Goal: Task Accomplishment & Management: Complete application form

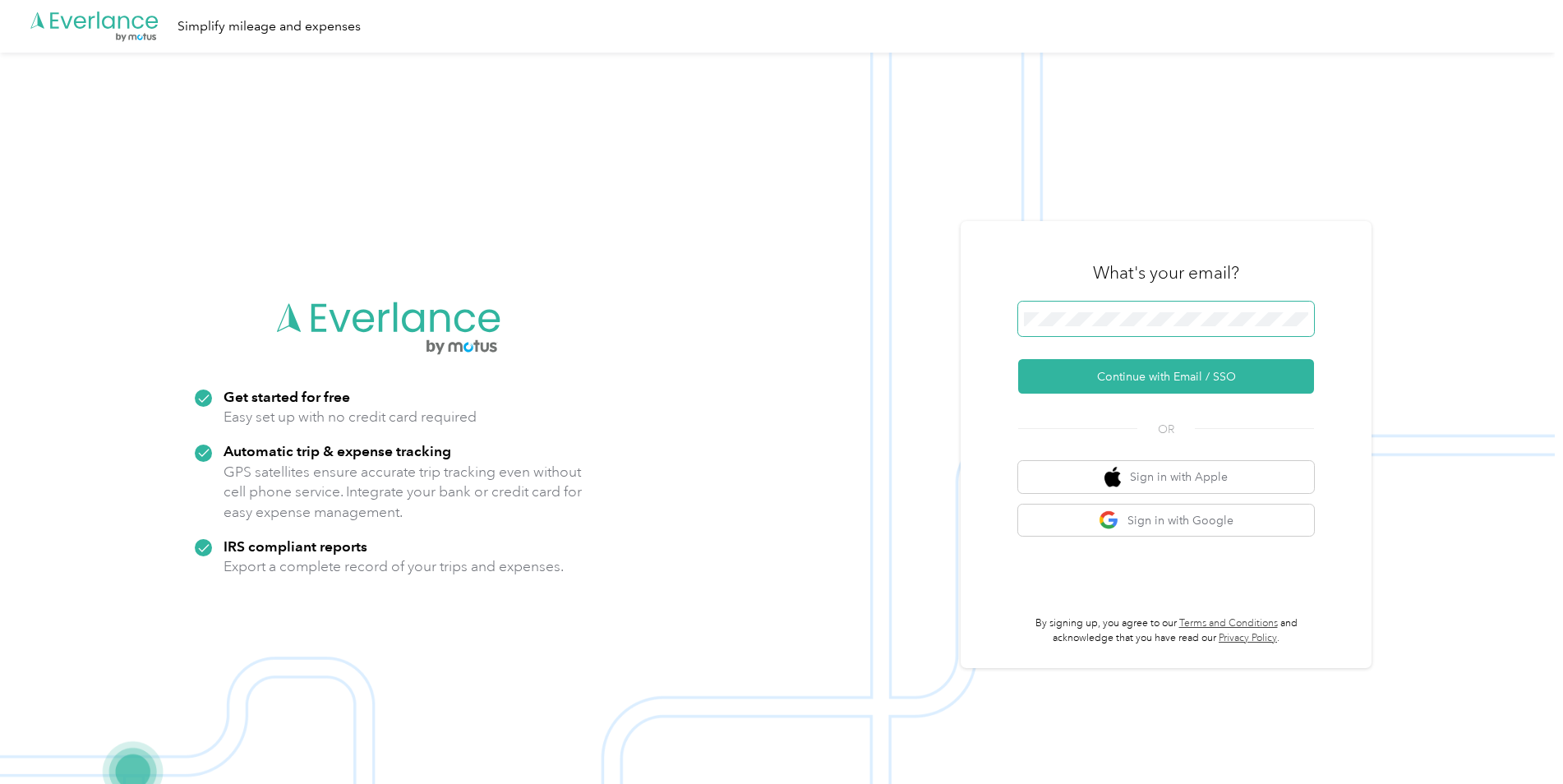
click at [1180, 309] on span at bounding box center [1166, 319] width 296 height 35
click at [1160, 379] on button "Continue with Email / SSO" at bounding box center [1166, 376] width 296 height 35
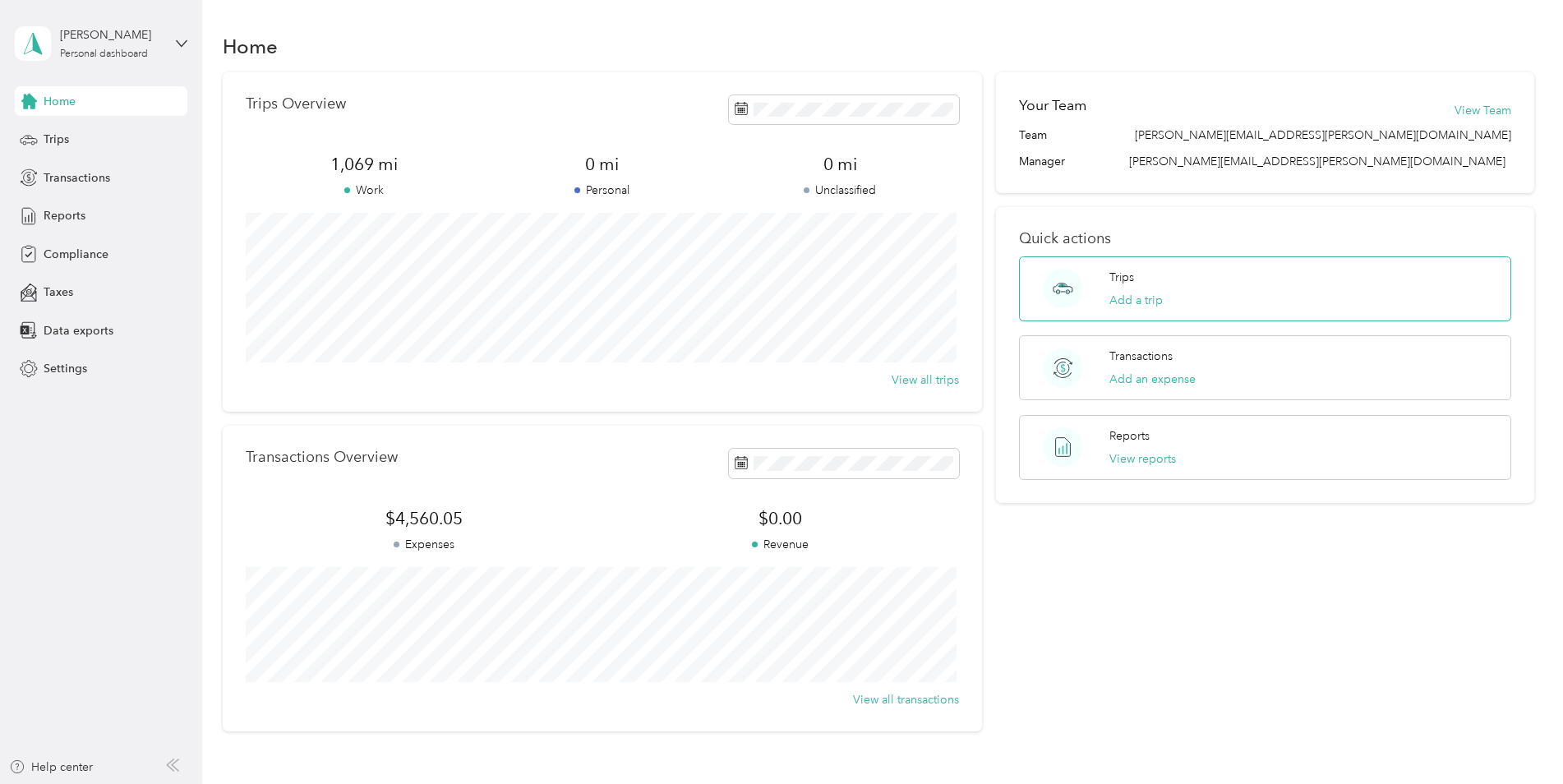
click at [1138, 278] on div "Trips Add a trip" at bounding box center [1136, 288] width 54 height 40
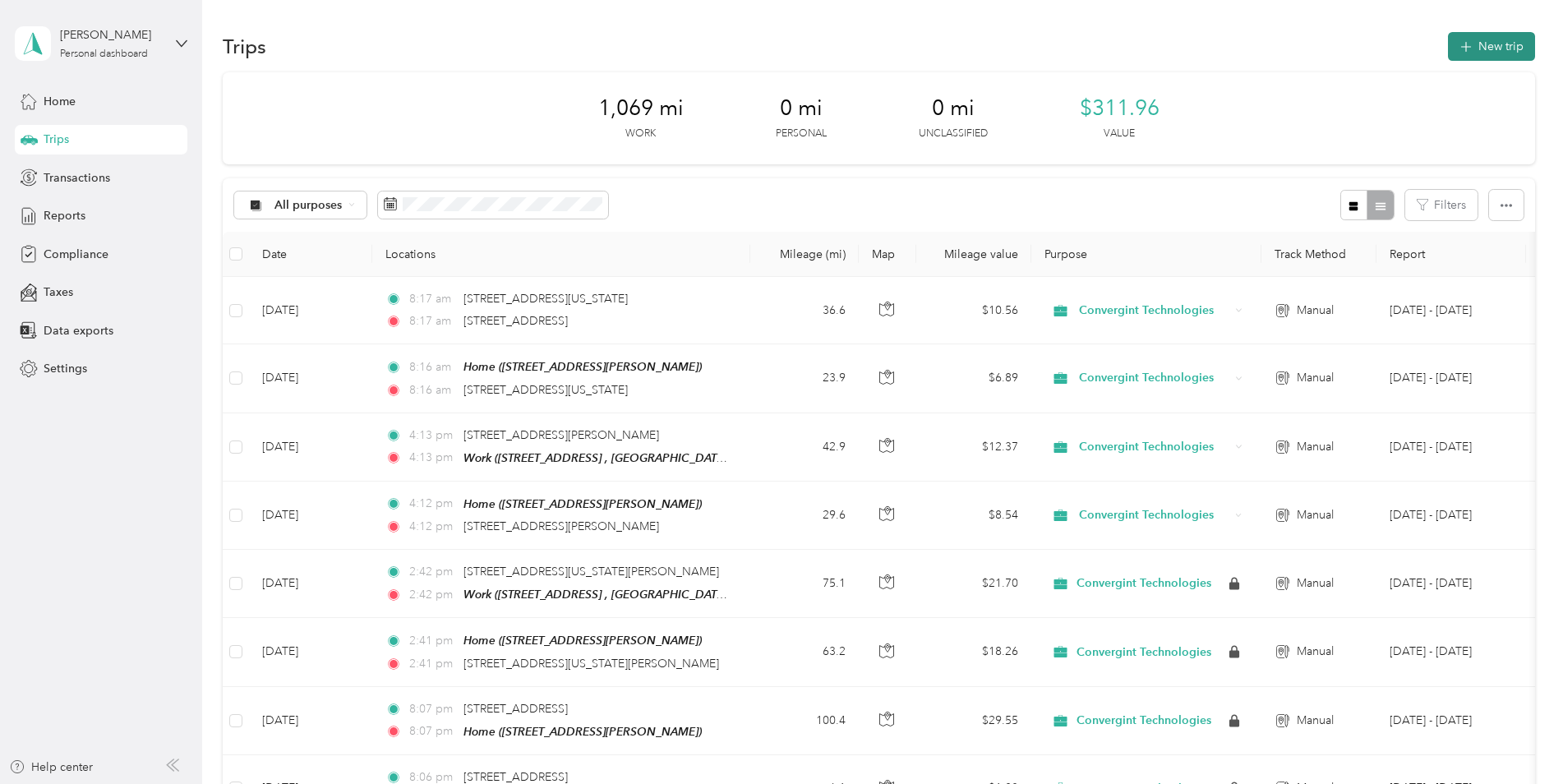
click at [1450, 47] on button "New trip" at bounding box center [1491, 47] width 87 height 29
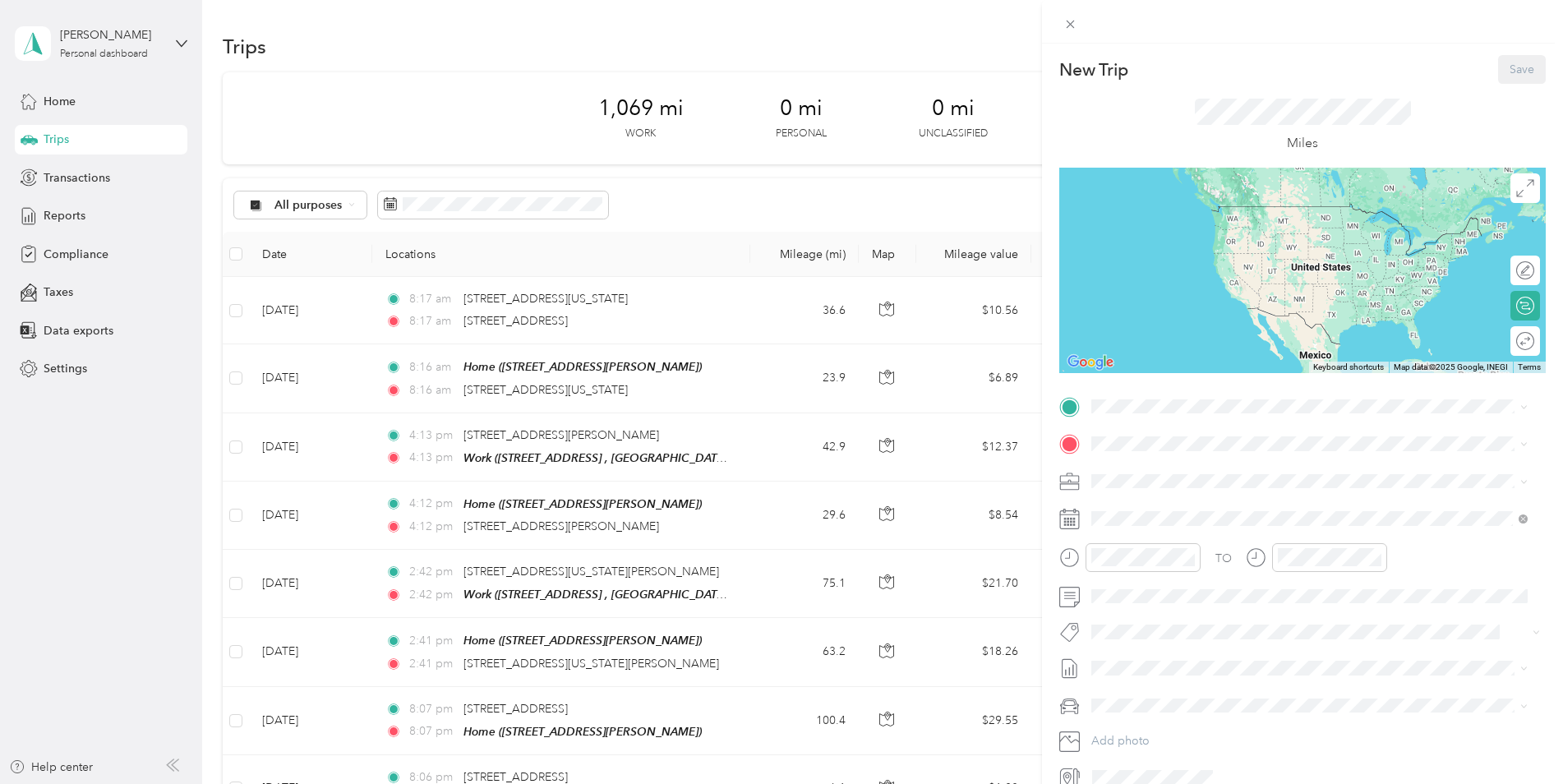
click at [1066, 517] on icon at bounding box center [1069, 518] width 21 height 21
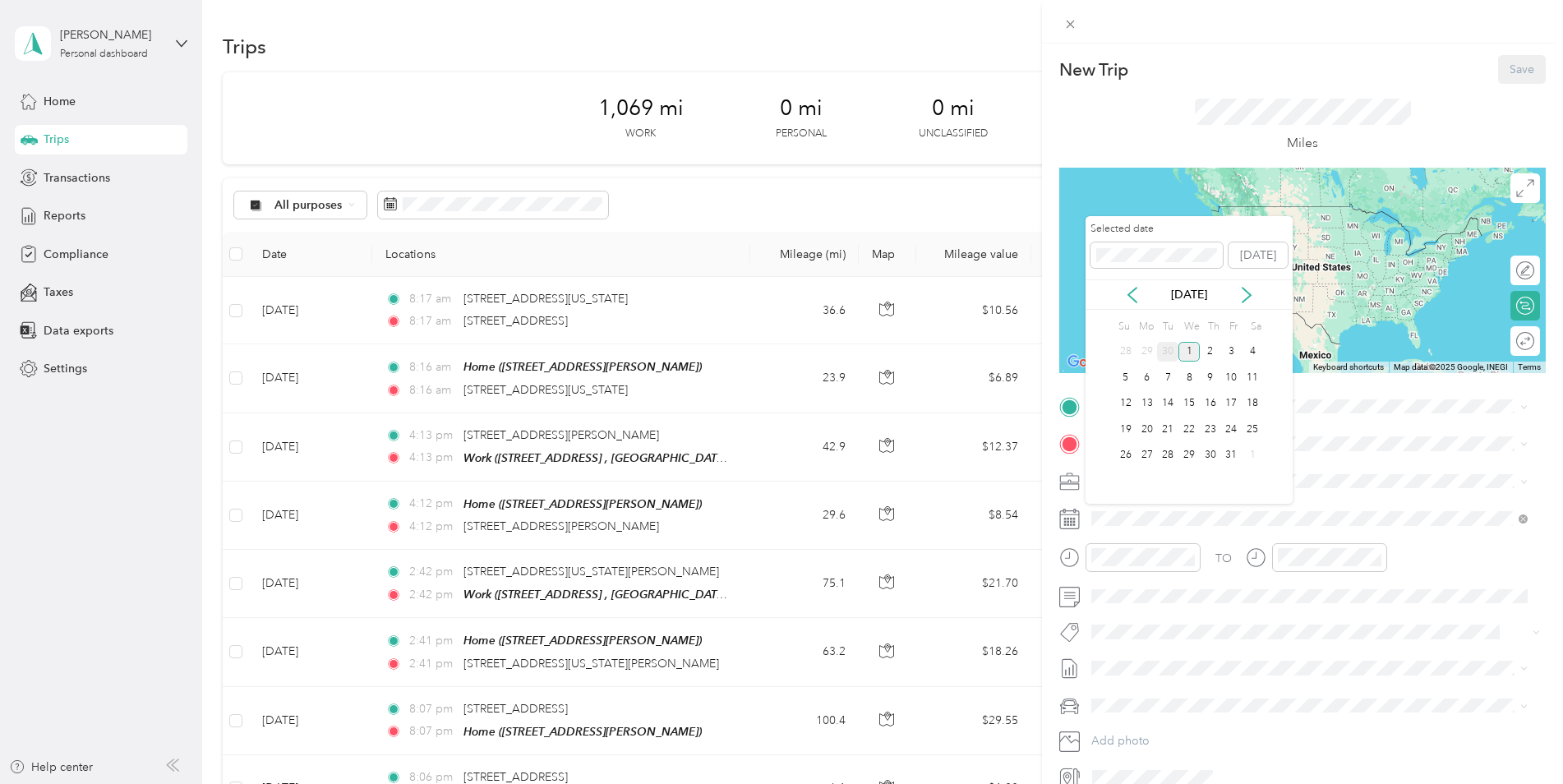
click at [1171, 347] on div "30" at bounding box center [1167, 351] width 21 height 21
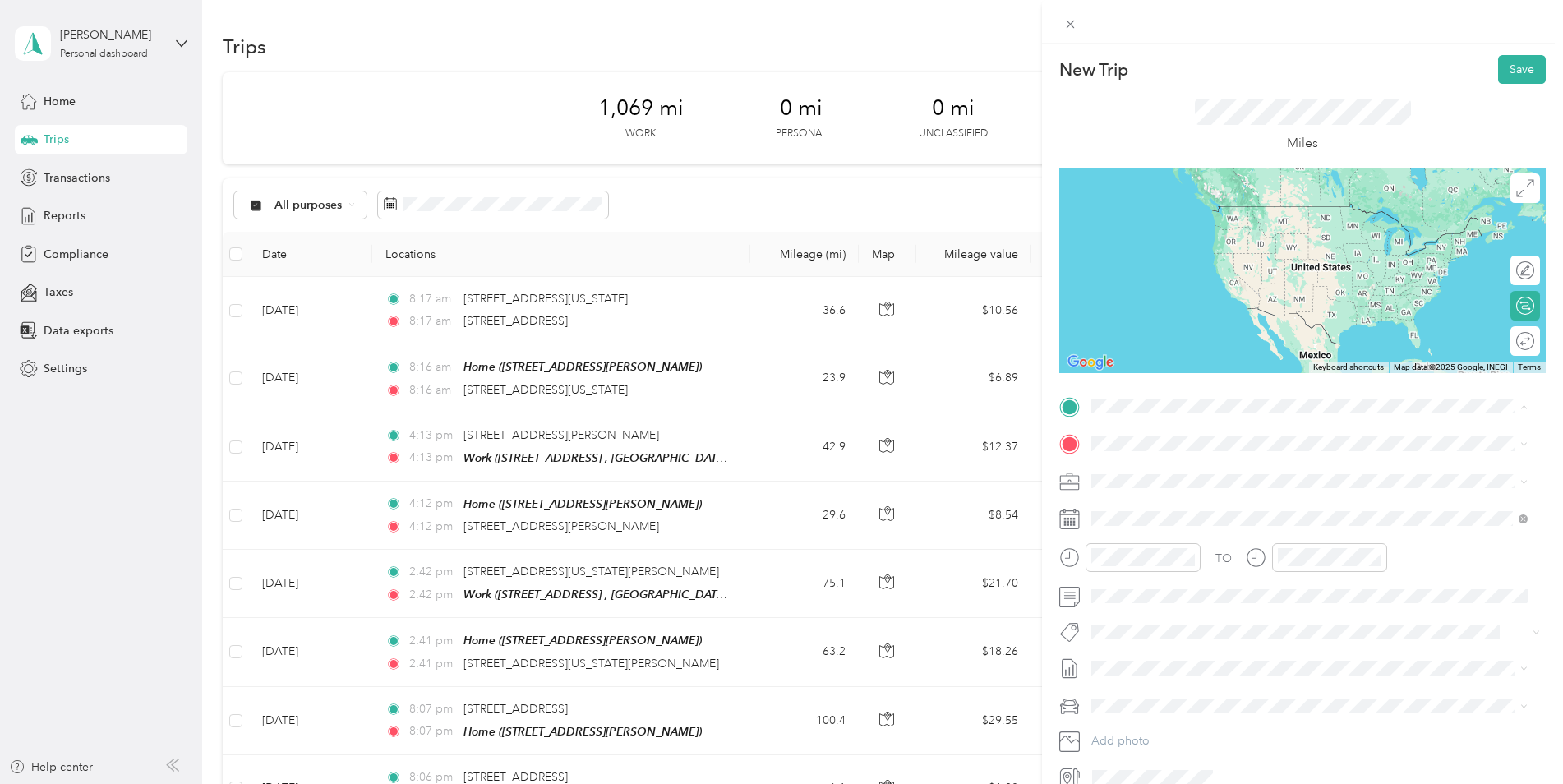
click at [1157, 484] on span "[STREET_ADDRESS][PERSON_NAME]" at bounding box center [1221, 489] width 195 height 14
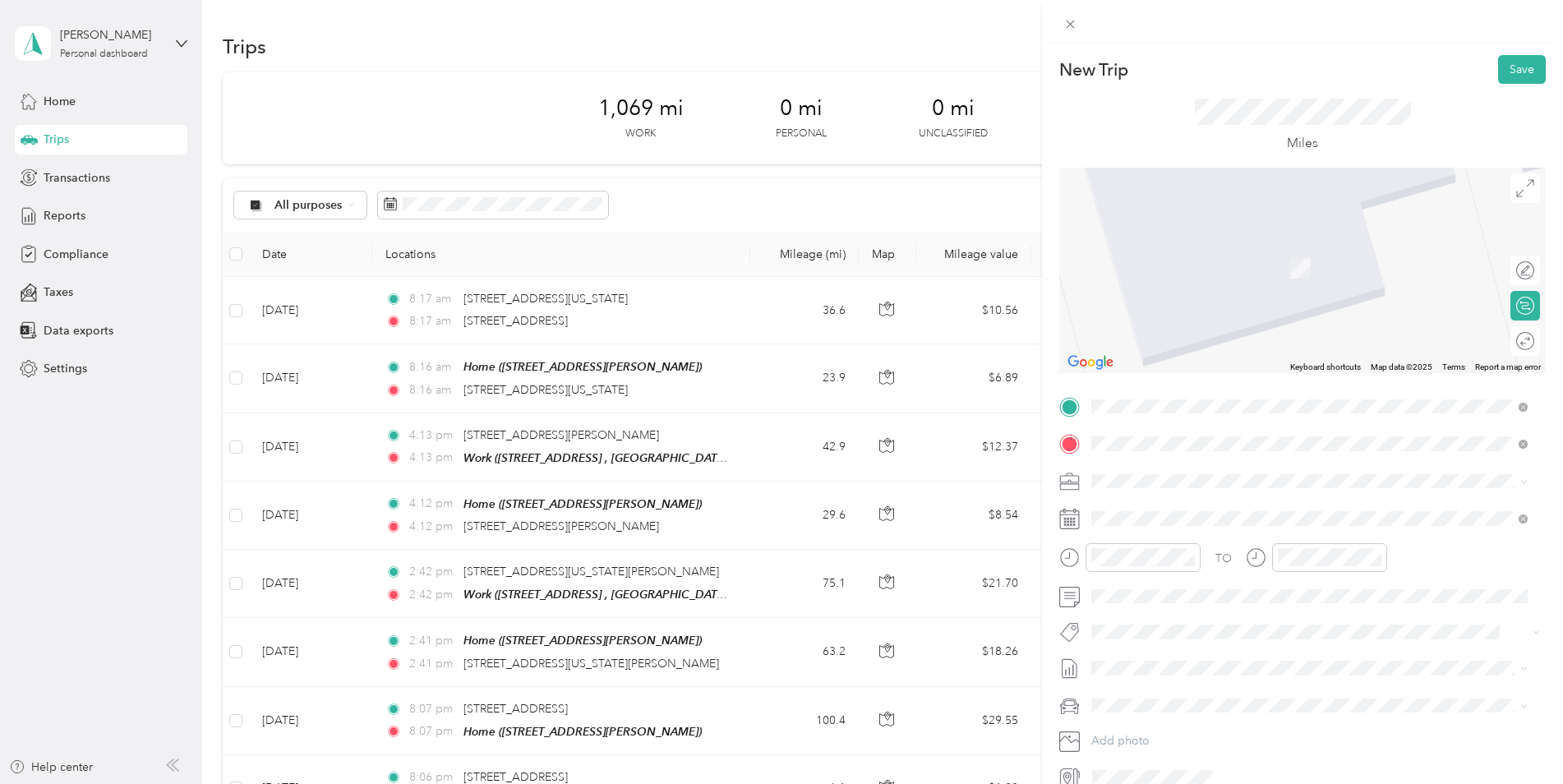
click at [1204, 510] on span "[STREET_ADDRESS][US_STATE]" at bounding box center [1205, 503] width 164 height 15
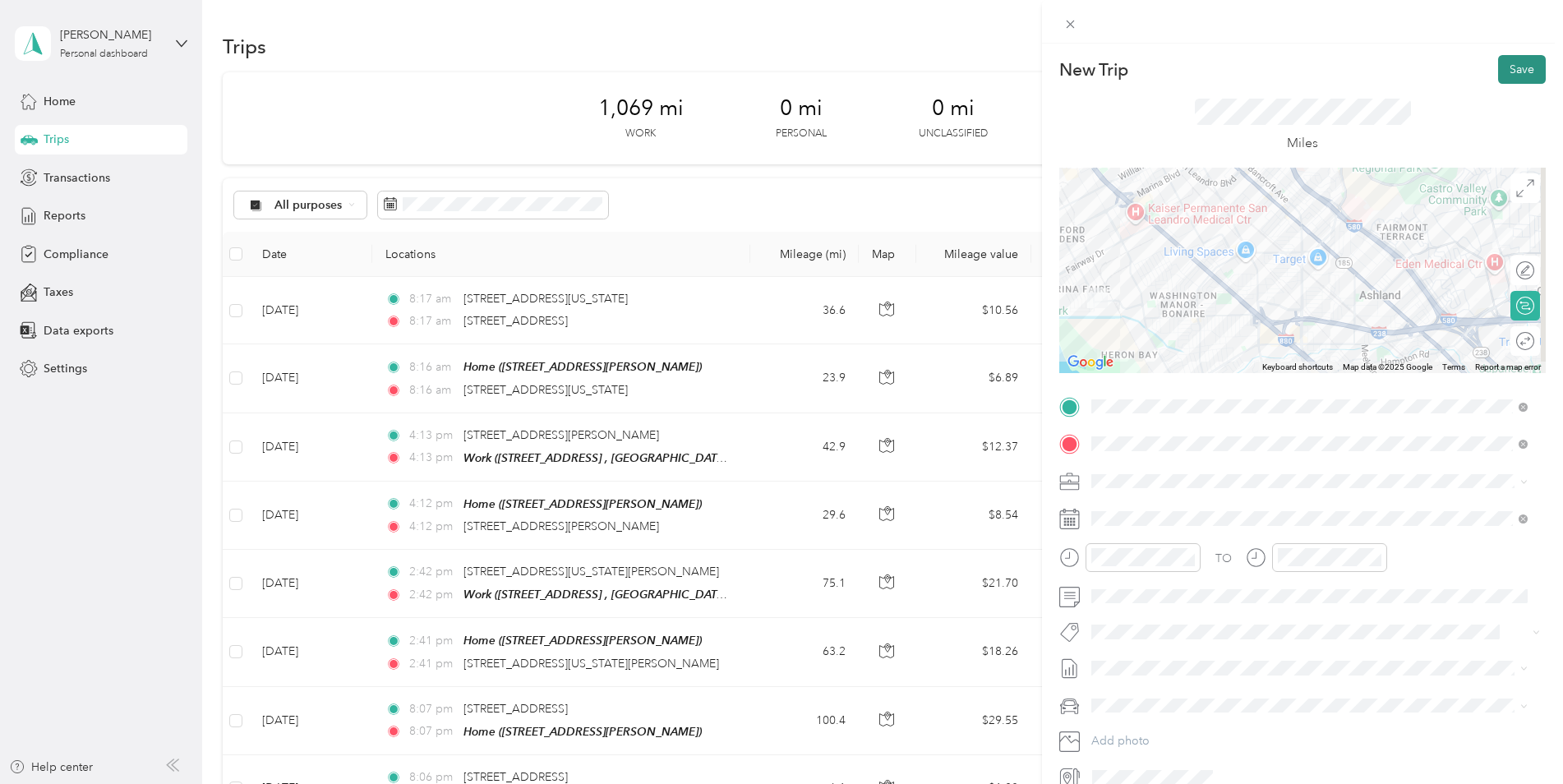
click at [1512, 78] on button "Save" at bounding box center [1522, 69] width 47 height 29
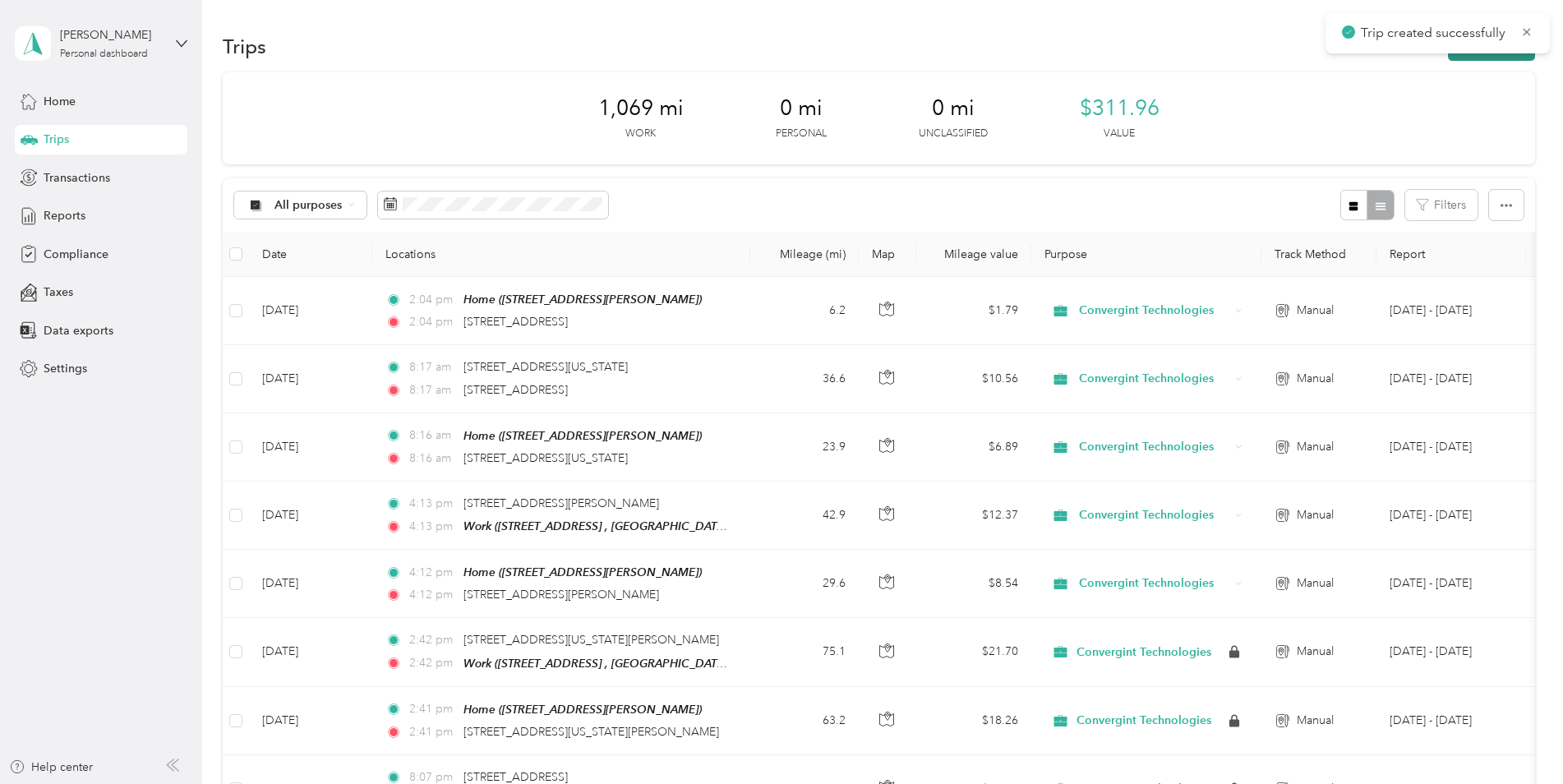
click at [1466, 56] on button "New trip" at bounding box center [1491, 47] width 87 height 29
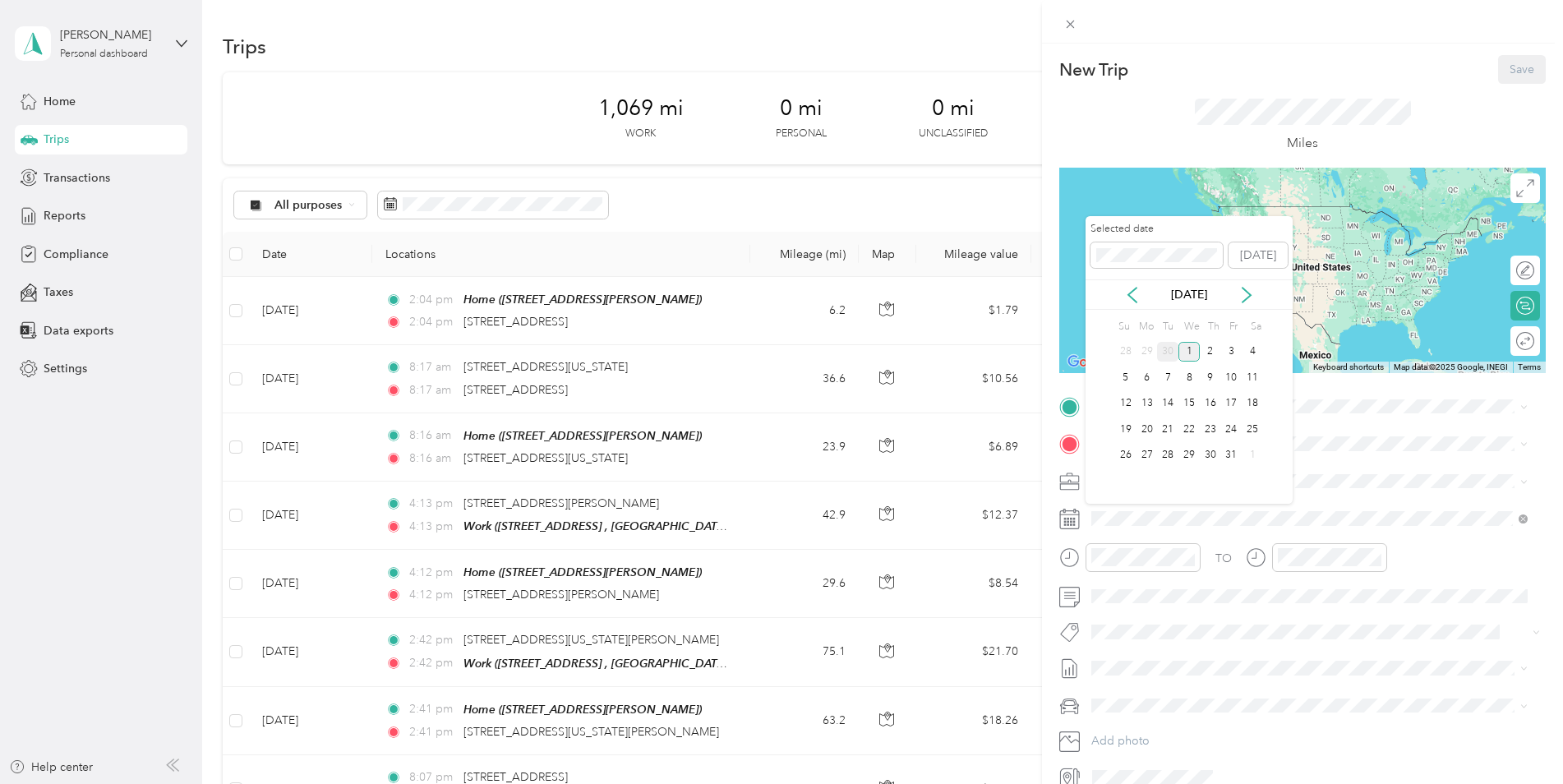
click at [1165, 350] on div "30" at bounding box center [1167, 351] width 21 height 21
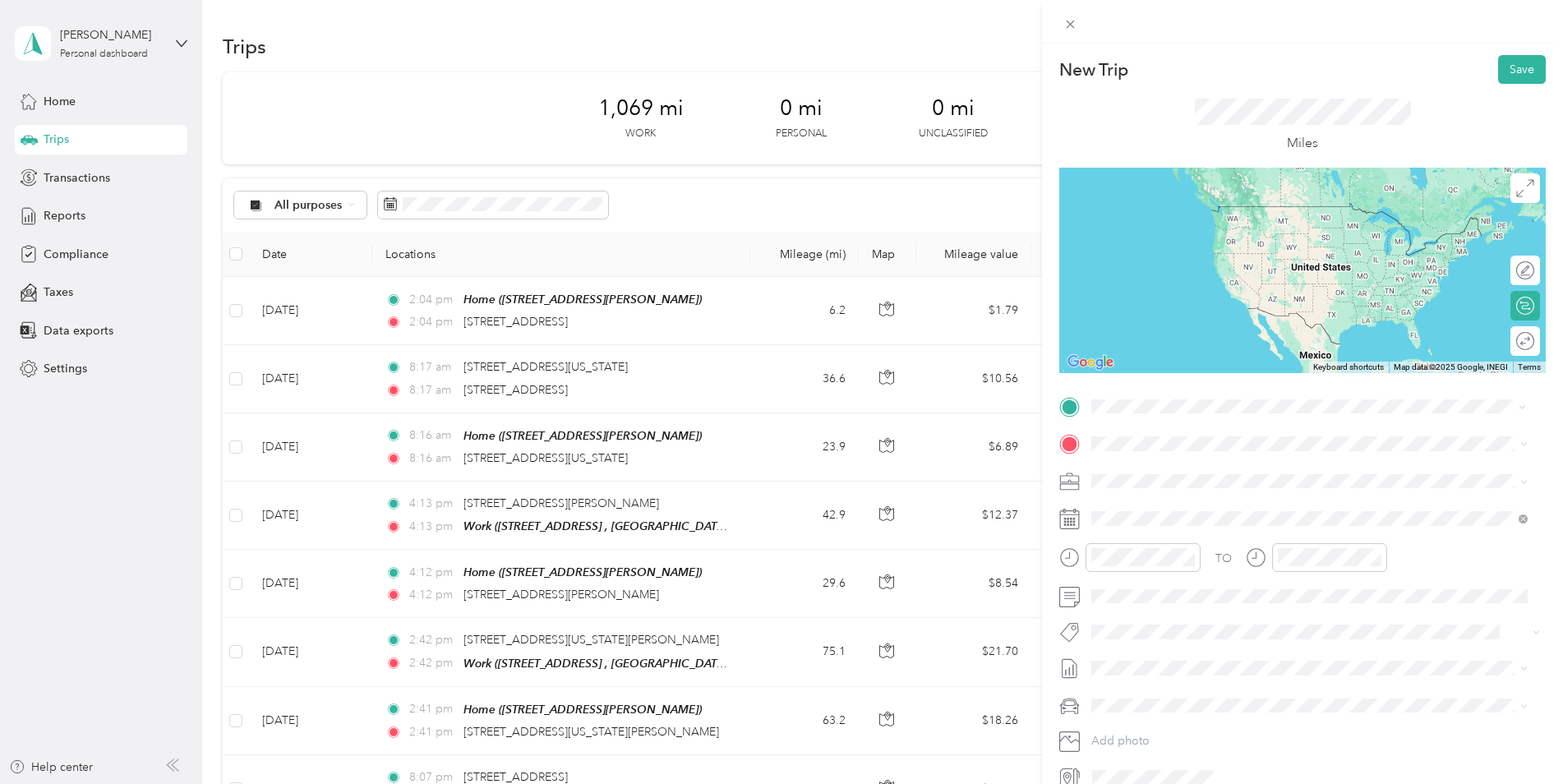
click at [1172, 474] on span "[STREET_ADDRESS][US_STATE]" at bounding box center [1205, 465] width 164 height 15
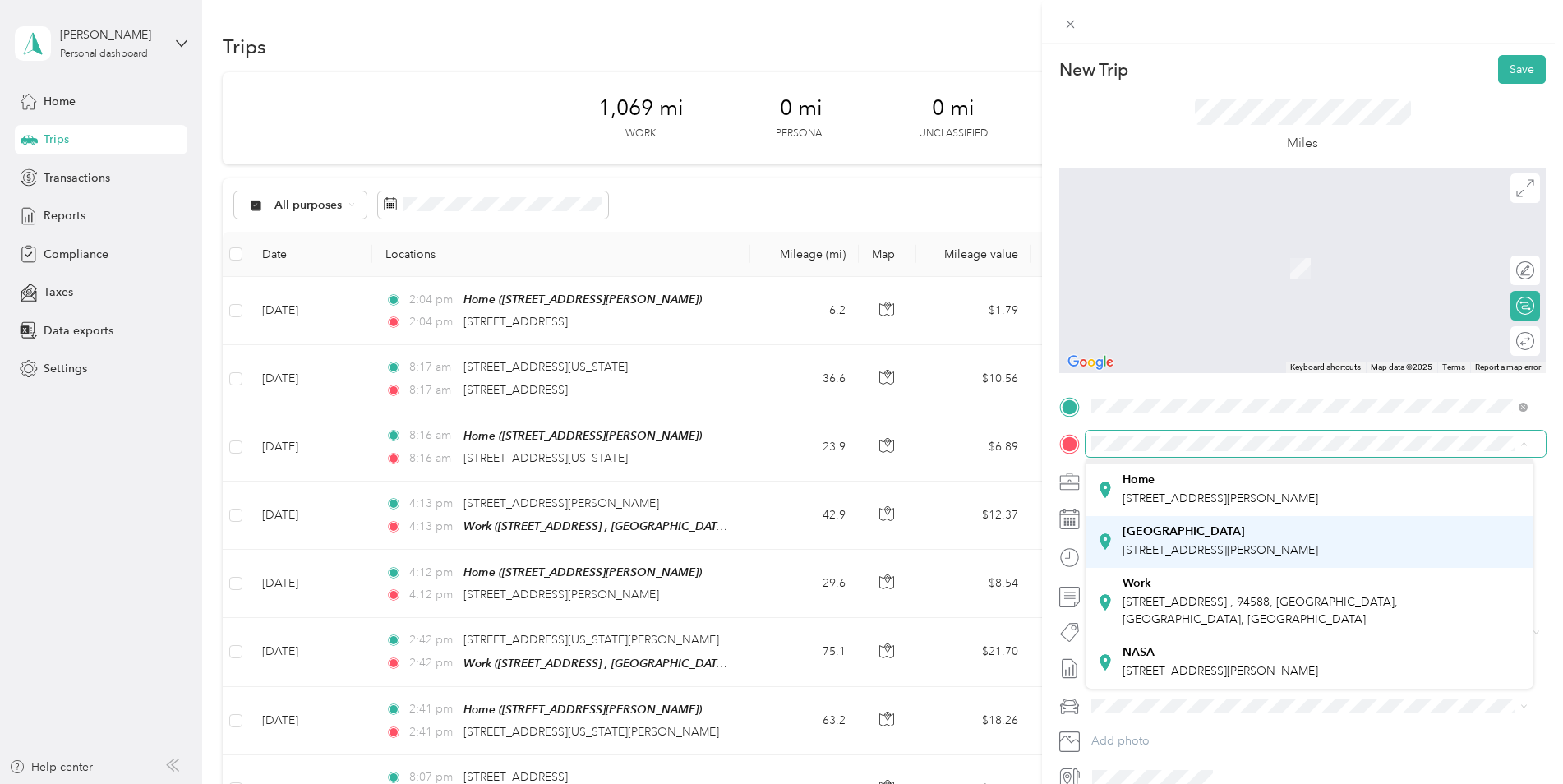
scroll to position [80, 0]
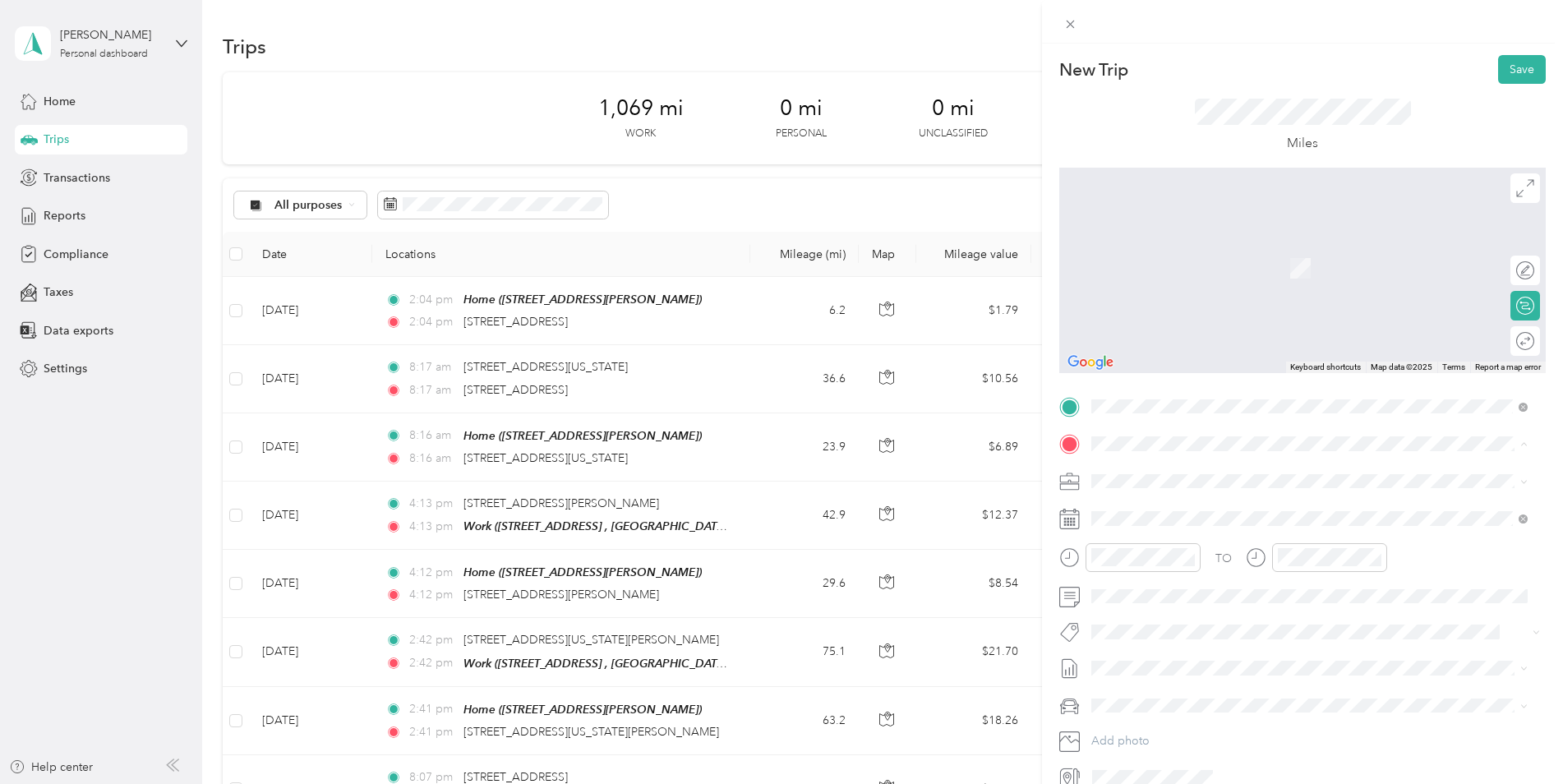
click at [1244, 595] on span "[STREET_ADDRESS] , 94588, [GEOGRAPHIC_DATA], [GEOGRAPHIC_DATA], [GEOGRAPHIC_DAT…" at bounding box center [1261, 611] width 276 height 31
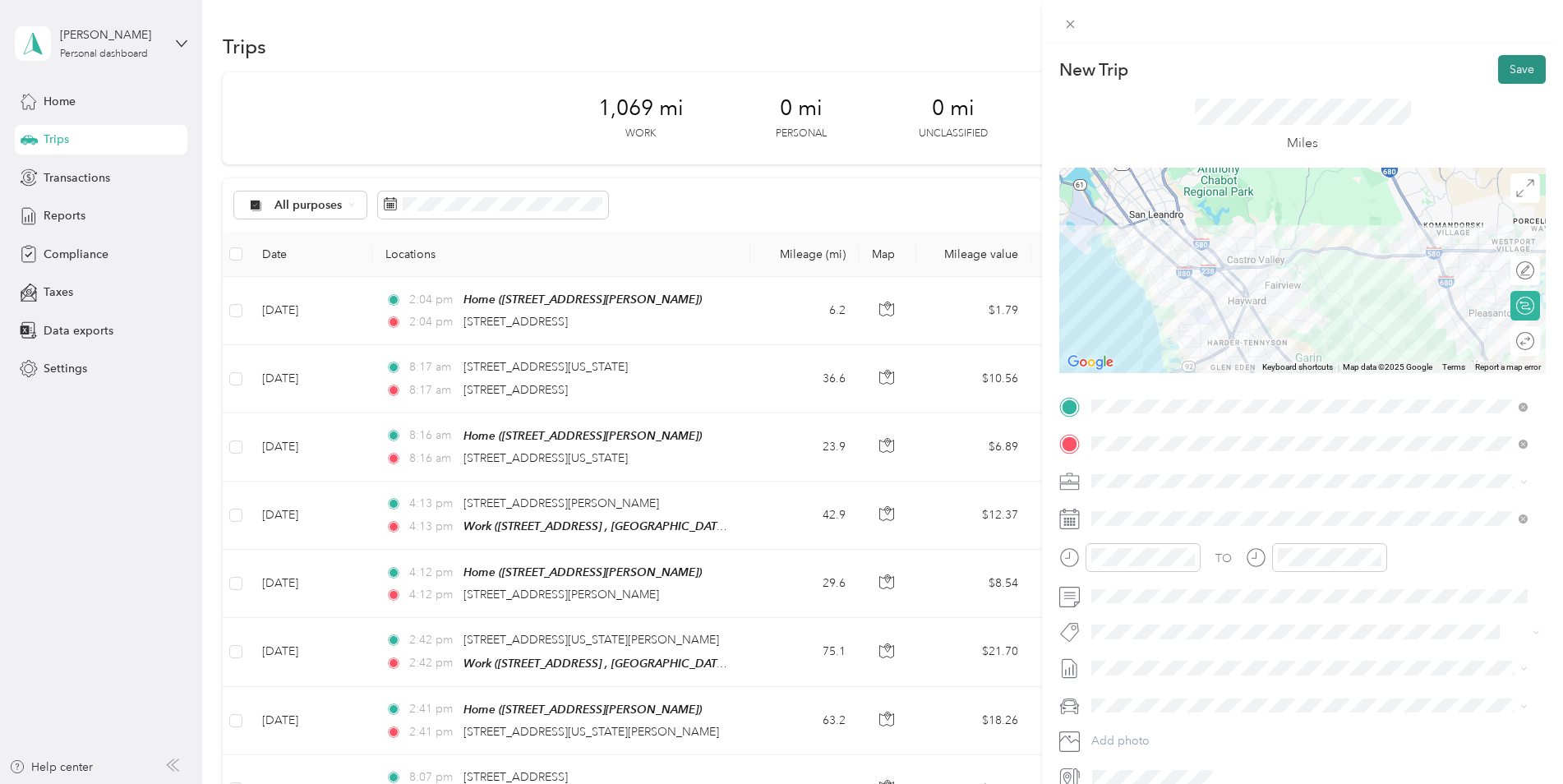
click at [1514, 68] on button "Save" at bounding box center [1522, 69] width 47 height 29
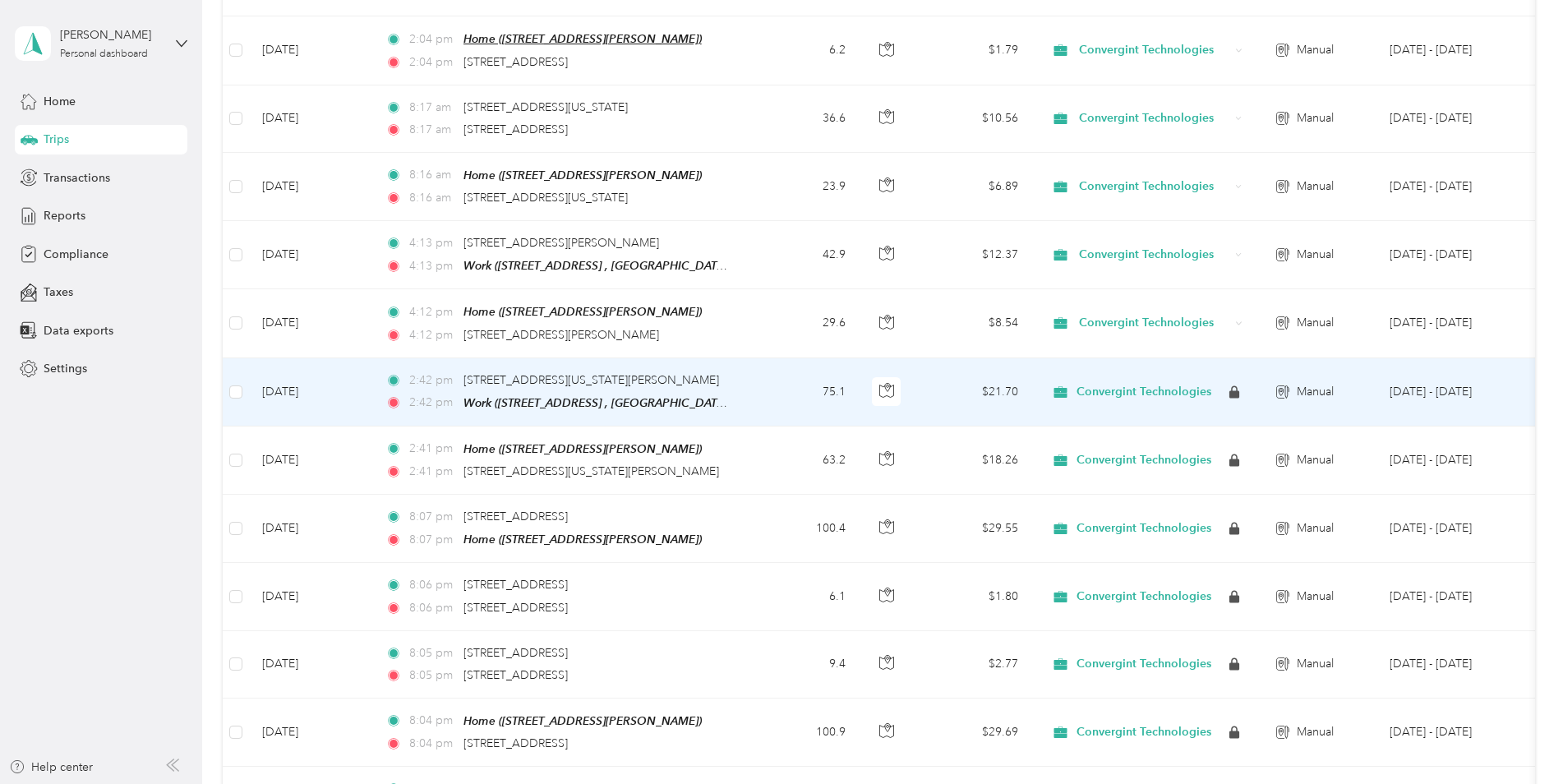
scroll to position [0, 0]
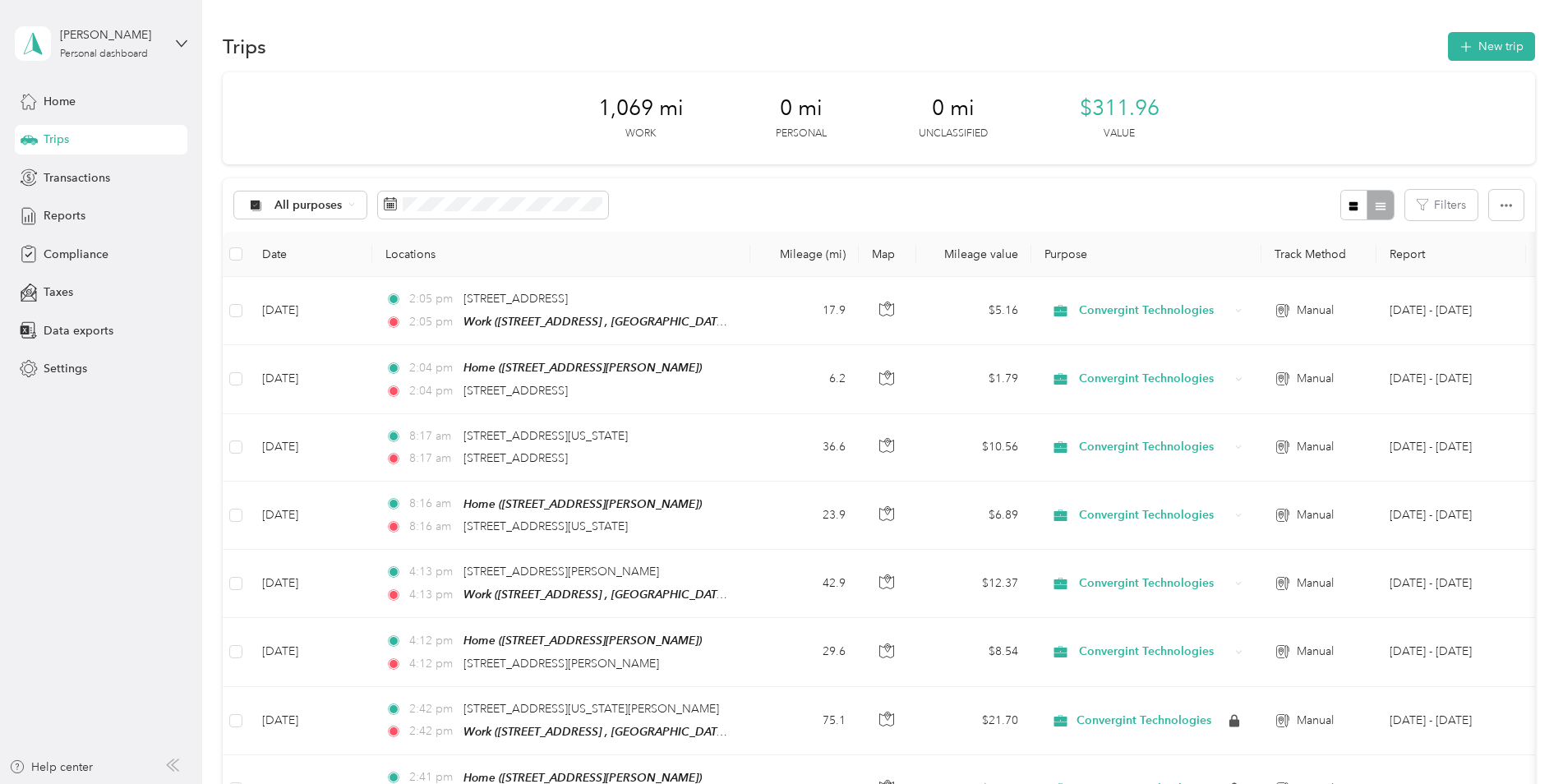
click at [72, 135] on div "Trips" at bounding box center [100, 140] width 173 height 29
click at [90, 185] on span "Transactions" at bounding box center [77, 177] width 67 height 17
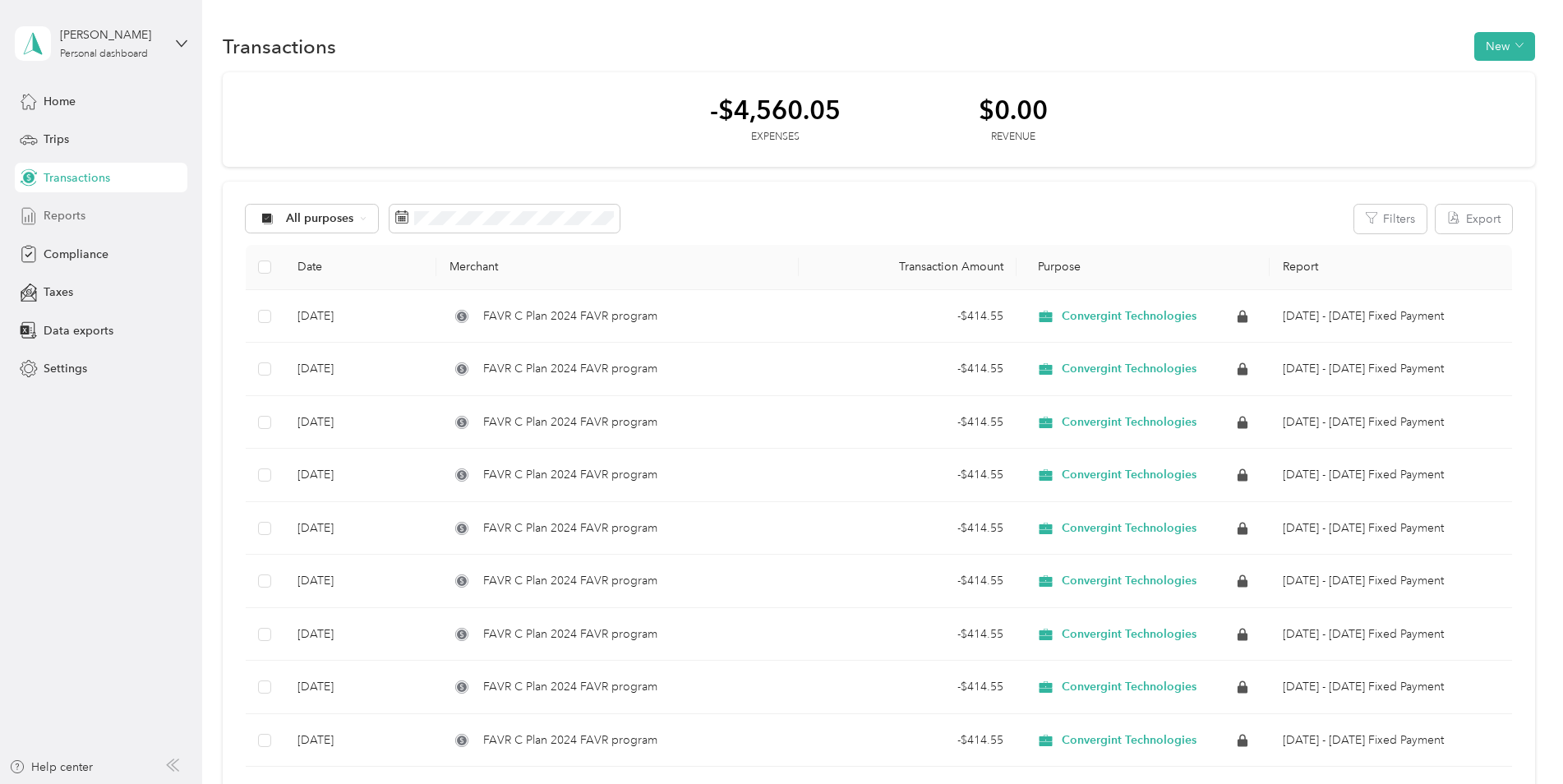
click at [71, 212] on span "Reports" at bounding box center [65, 215] width 42 height 17
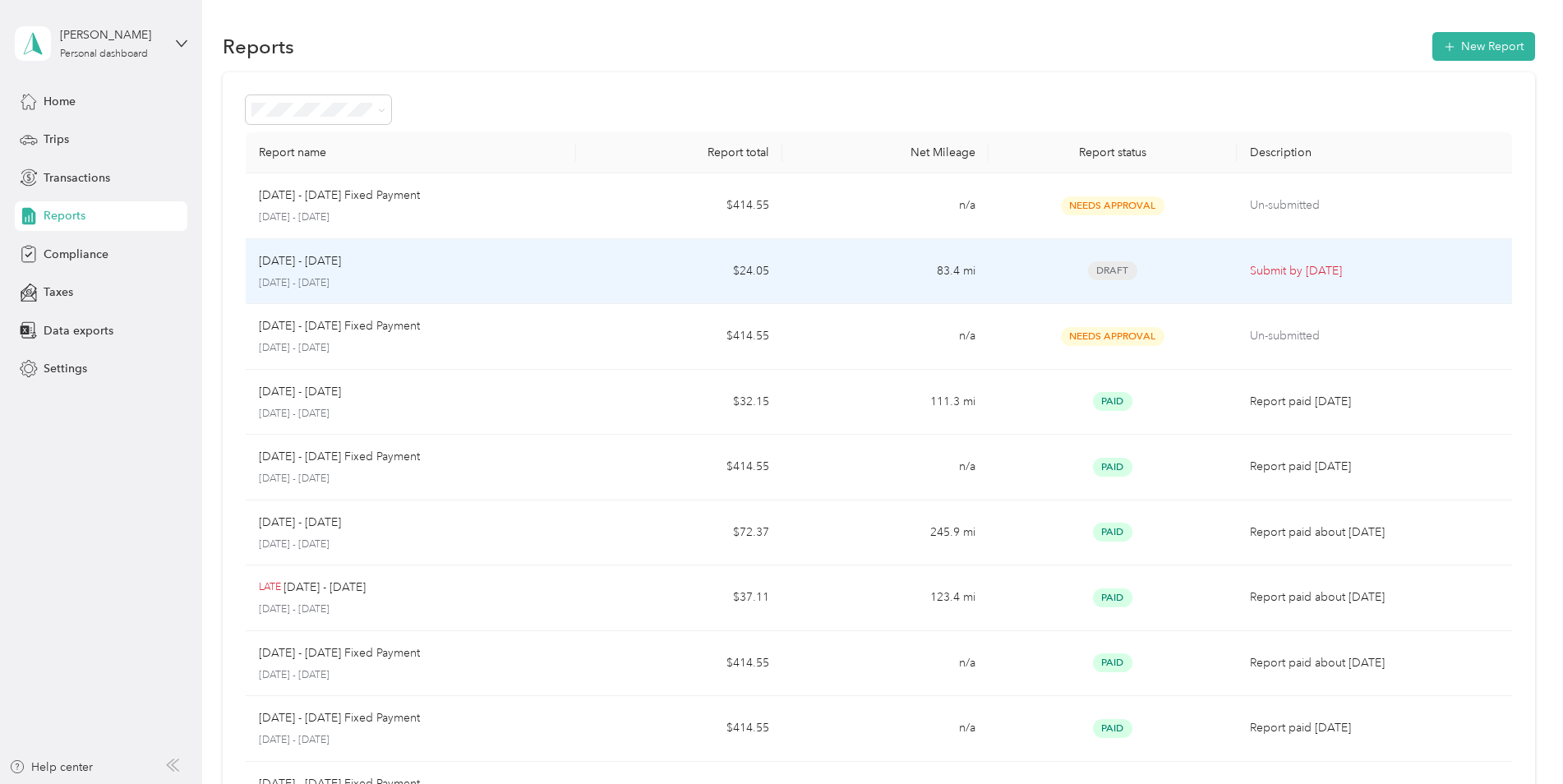
click at [528, 260] on div "[DATE] - [DATE]" at bounding box center [411, 261] width 304 height 18
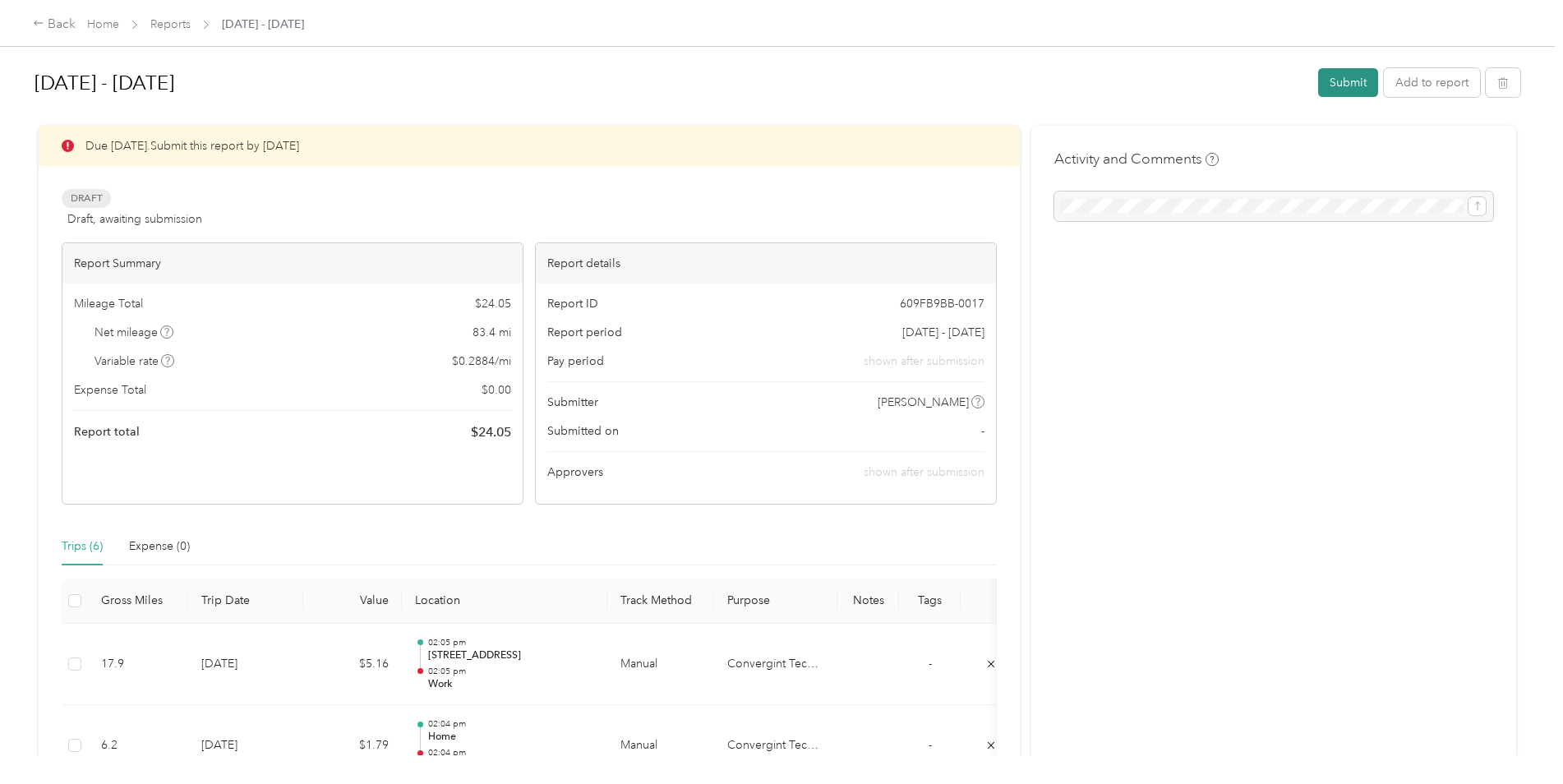
click at [1328, 87] on button "Submit" at bounding box center [1348, 83] width 60 height 29
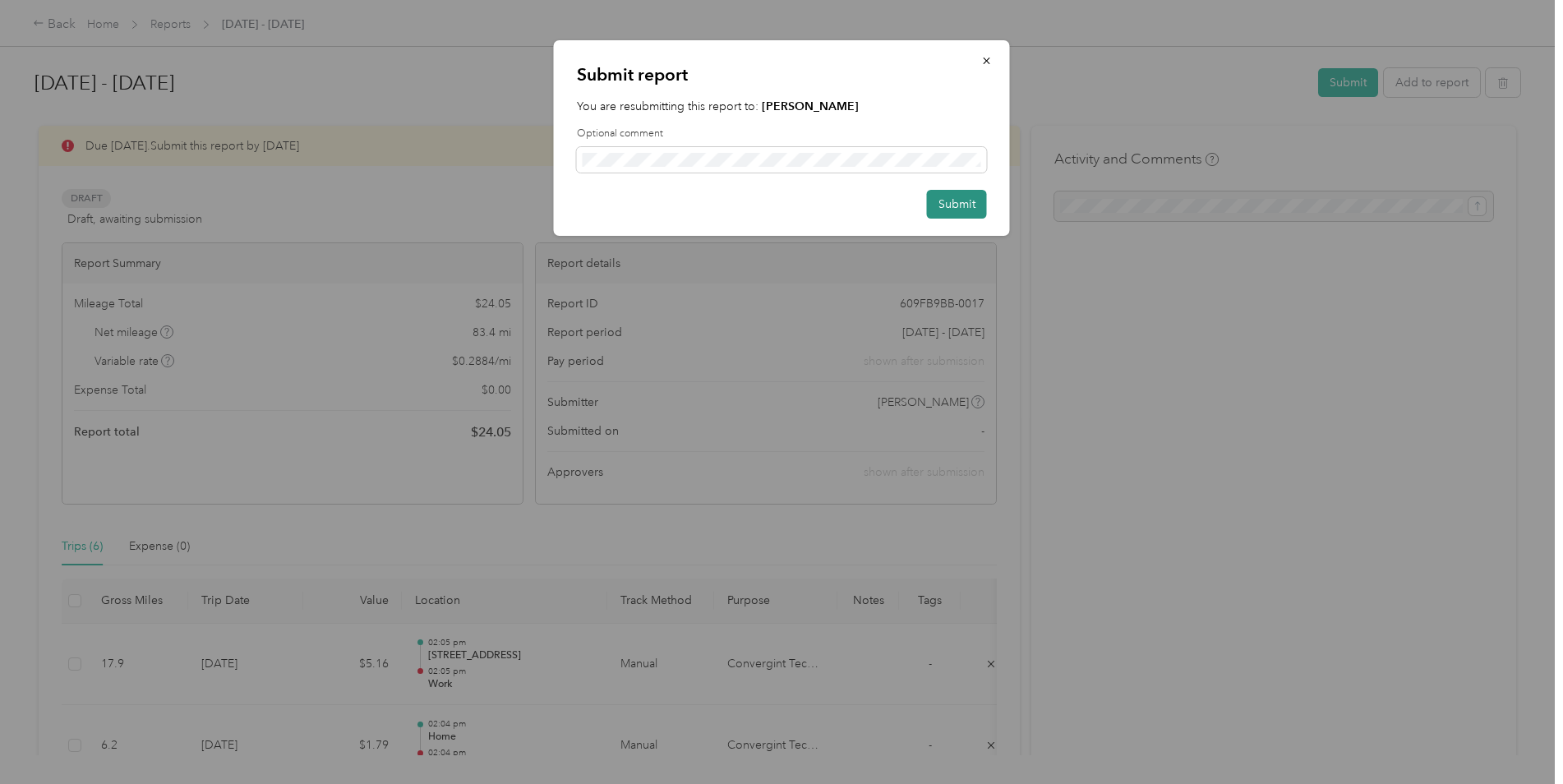
click at [949, 200] on button "Submit" at bounding box center [957, 204] width 60 height 29
